Goal: Task Accomplishment & Management: Complete application form

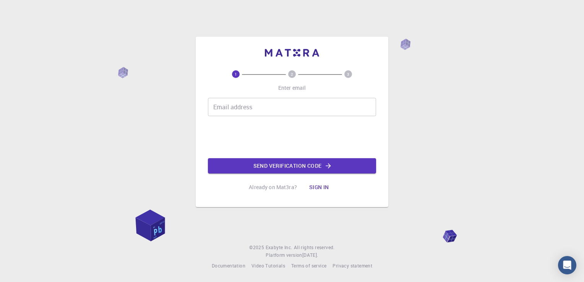
click at [332, 97] on div "1 2 3 Enter email Email address Email address Send verification code Already on…" at bounding box center [292, 132] width 168 height 125
click at [332, 105] on input "Email address" at bounding box center [292, 107] width 168 height 18
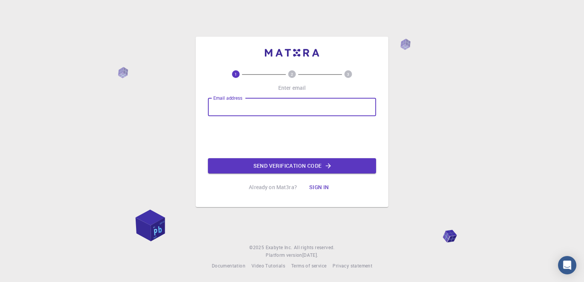
type input "[EMAIL_ADDRESS][DOMAIN_NAME]"
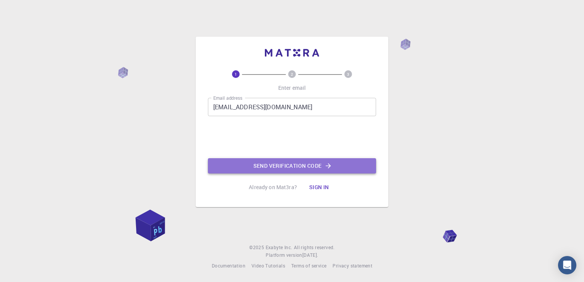
click at [271, 167] on button "Send verification code" at bounding box center [292, 165] width 168 height 15
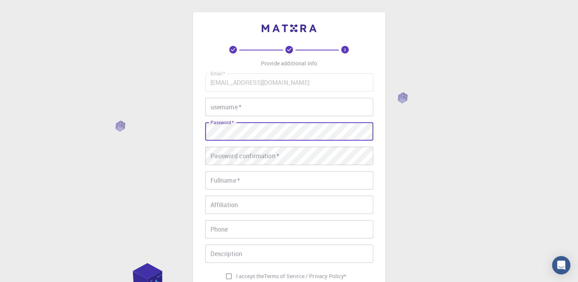
click at [252, 112] on input "username   *" at bounding box center [289, 107] width 168 height 18
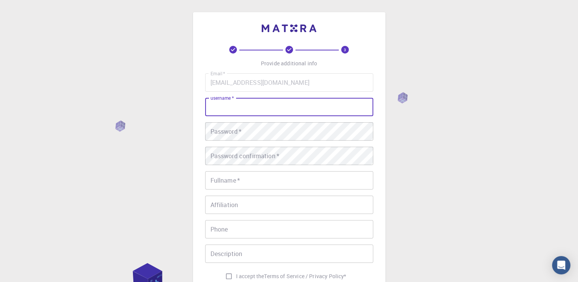
type input "[PERSON_NAME]"
type input "[PHONE_NUMBER]"
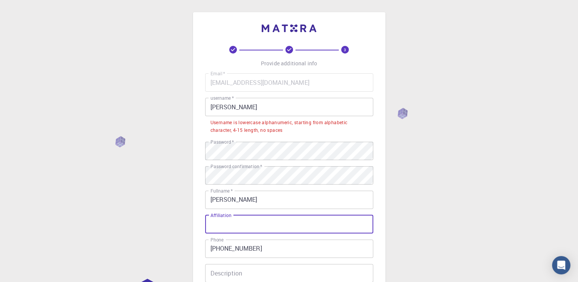
click at [301, 225] on input "Affiliation" at bounding box center [289, 224] width 168 height 18
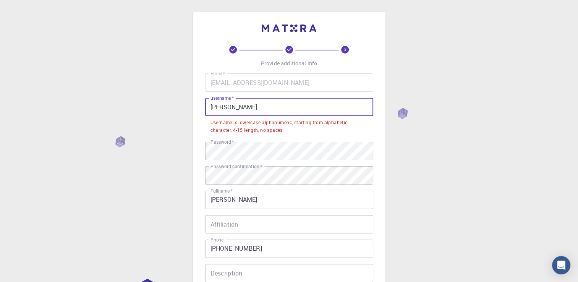
click at [233, 107] on input "[PERSON_NAME]" at bounding box center [289, 107] width 168 height 18
click at [425, 160] on div "3 Provide additional info Email   * [EMAIL_ADDRESS][DOMAIN_NAME] Email   * user…" at bounding box center [289, 210] width 578 height 420
click at [232, 108] on input "[PERSON_NAME]" at bounding box center [289, 107] width 168 height 18
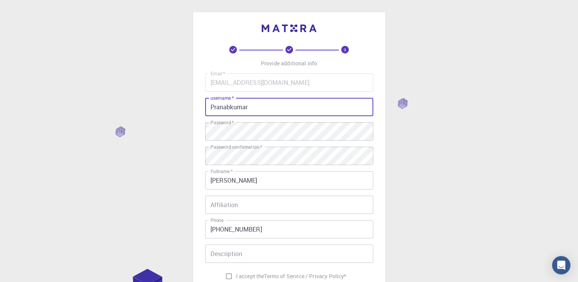
type input "Pranabkumar"
click at [288, 207] on input "Affiliation" at bounding box center [289, 205] width 168 height 18
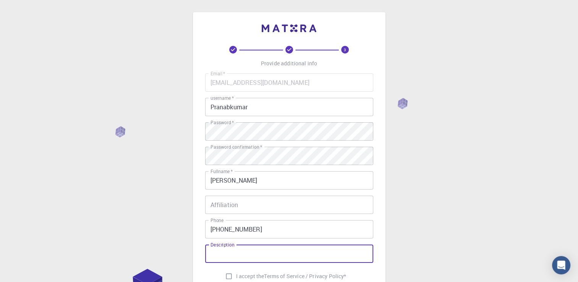
click at [276, 247] on input "Description" at bounding box center [289, 254] width 168 height 18
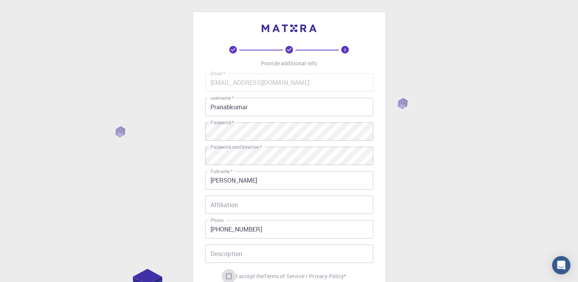
click at [225, 277] on input "I accept the Terms of Service / Privacy Policy *" at bounding box center [229, 276] width 15 height 15
checkbox input "true"
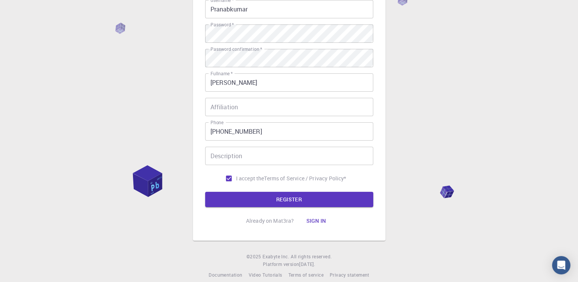
scroll to position [107, 0]
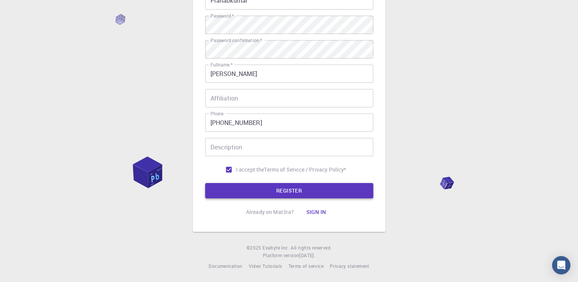
click at [290, 187] on button "REGISTER" at bounding box center [289, 190] width 168 height 15
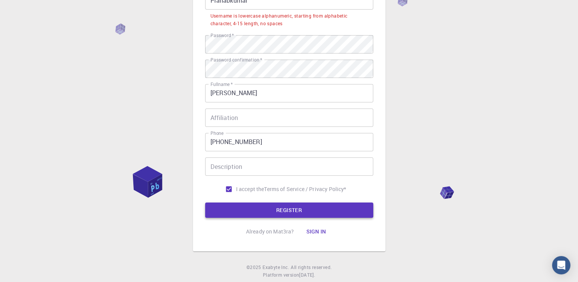
click at [290, 187] on p "Terms of Service / Privacy Policy *" at bounding box center [305, 189] width 82 height 8
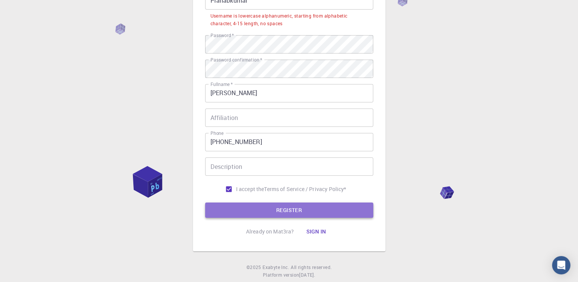
click at [295, 209] on button "REGISTER" at bounding box center [289, 210] width 168 height 15
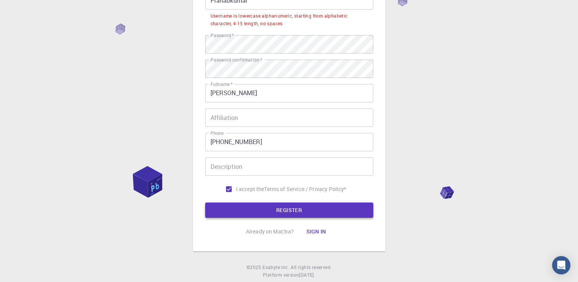
click at [310, 210] on button "REGISTER" at bounding box center [289, 210] width 168 height 15
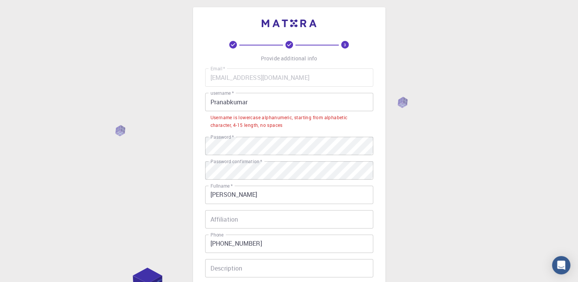
scroll to position [0, 0]
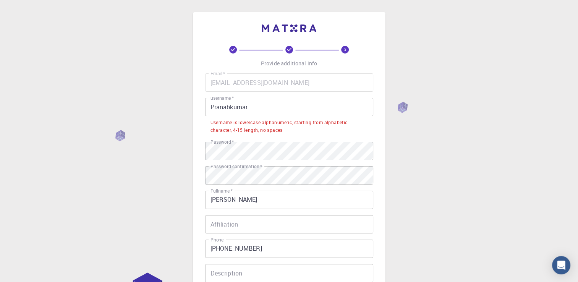
click at [249, 108] on input "Pranabkumar" at bounding box center [289, 107] width 168 height 18
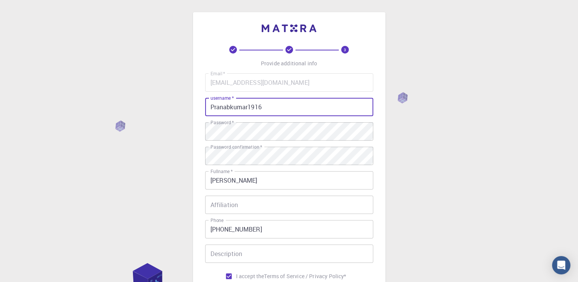
click at [436, 128] on div "3 Provide additional info Email   * [EMAIL_ADDRESS][DOMAIN_NAME] Email   * user…" at bounding box center [289, 194] width 578 height 389
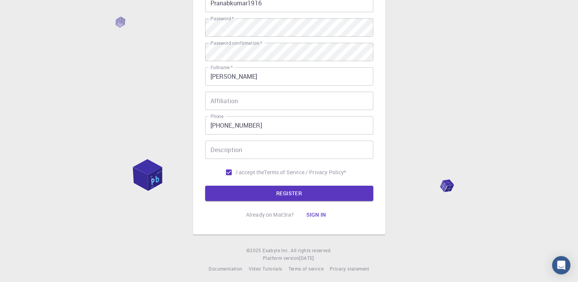
scroll to position [107, 0]
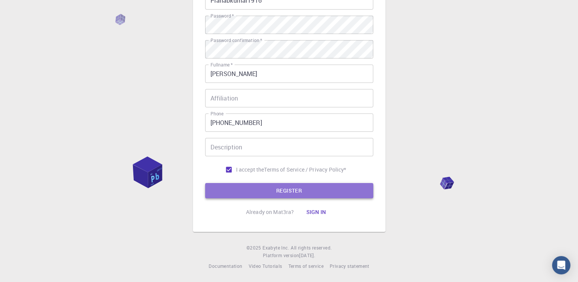
click at [251, 190] on button "REGISTER" at bounding box center [289, 190] width 168 height 15
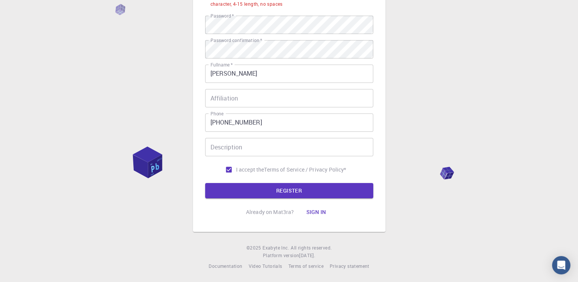
scroll to position [0, 0]
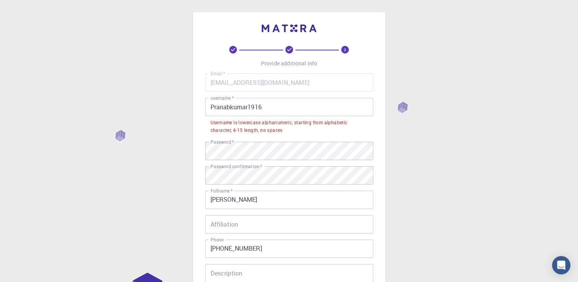
click at [215, 107] on input "Pranabkumar1916" at bounding box center [289, 107] width 168 height 18
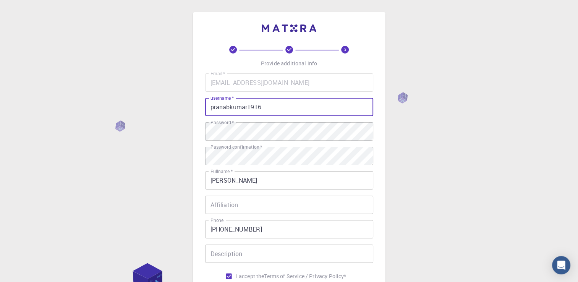
type input "pranabkumar1916"
click at [433, 144] on div "3 Provide additional info Email   * [EMAIL_ADDRESS][DOMAIN_NAME] Email   * user…" at bounding box center [289, 194] width 578 height 389
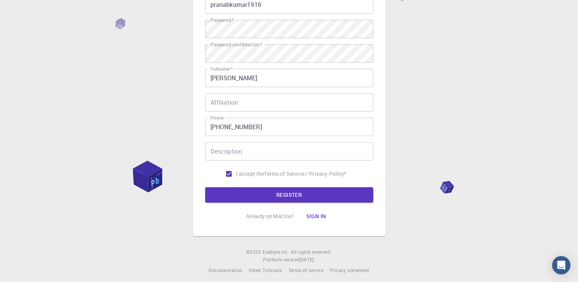
scroll to position [107, 0]
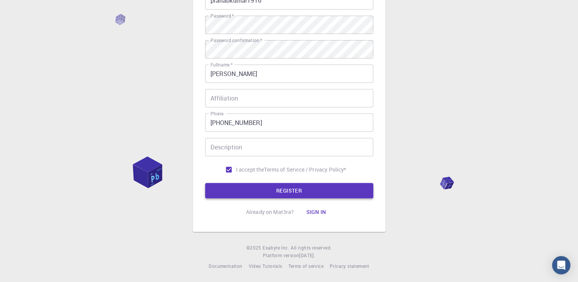
click at [307, 185] on button "REGISTER" at bounding box center [289, 190] width 168 height 15
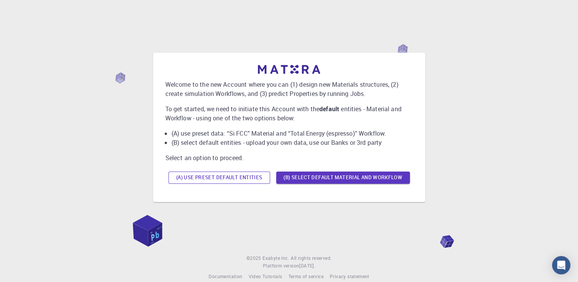
click at [250, 178] on button "(A) Use preset default entities" at bounding box center [220, 178] width 102 height 12
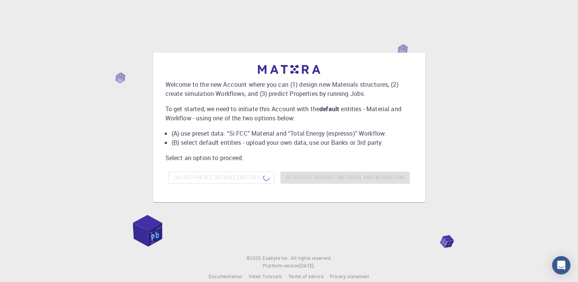
click at [276, 179] on div "(A) Use preset default entities (B) Select default material and workflow" at bounding box center [289, 178] width 248 height 18
click at [297, 179] on div "(A) Use preset default entities (B) Select default material and workflow" at bounding box center [289, 178] width 248 height 18
click at [304, 180] on div "(A) Use preset default entities (B) Select default material and workflow" at bounding box center [289, 178] width 248 height 18
click at [305, 179] on div "(A) Use preset default entities (B) Select default material and workflow" at bounding box center [289, 178] width 248 height 18
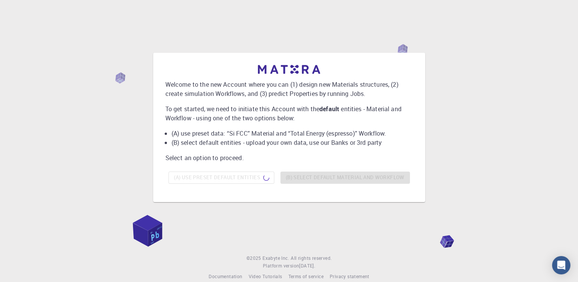
drag, startPoint x: 305, startPoint y: 179, endPoint x: 389, endPoint y: 144, distance: 90.4
click at [389, 144] on li "(B) select default entities - upload your own data, use our Banks or 3rd party" at bounding box center [293, 142] width 242 height 9
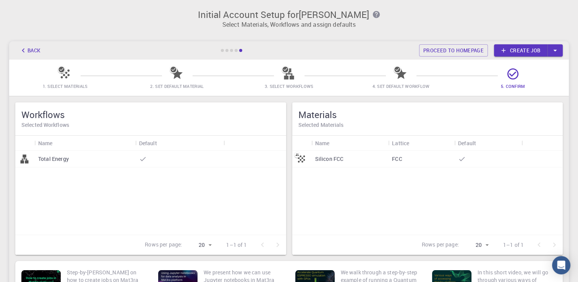
click at [101, 157] on div "Total Energy" at bounding box center [84, 159] width 101 height 17
click at [185, 75] on span "2. Set Default Material" at bounding box center [177, 81] width 106 height 18
click at [174, 76] on icon at bounding box center [176, 73] width 13 height 13
click at [289, 78] on icon at bounding box center [288, 73] width 13 height 13
click at [408, 75] on span "4. Set Default Workflow" at bounding box center [401, 81] width 106 height 18
